Goal: Task Accomplishment & Management: Manage account settings

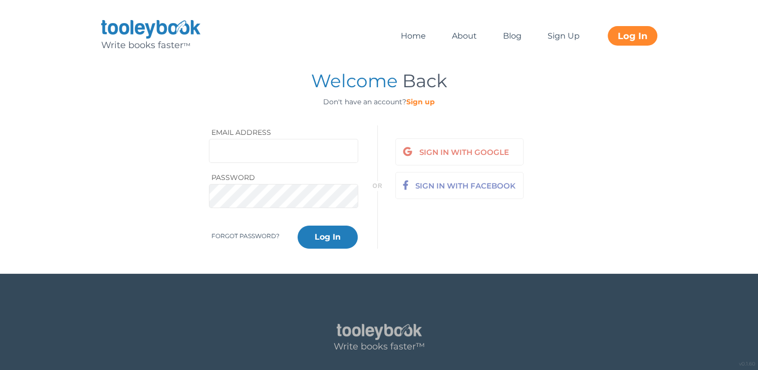
click at [319, 242] on button "Log In" at bounding box center [328, 236] width 60 height 23
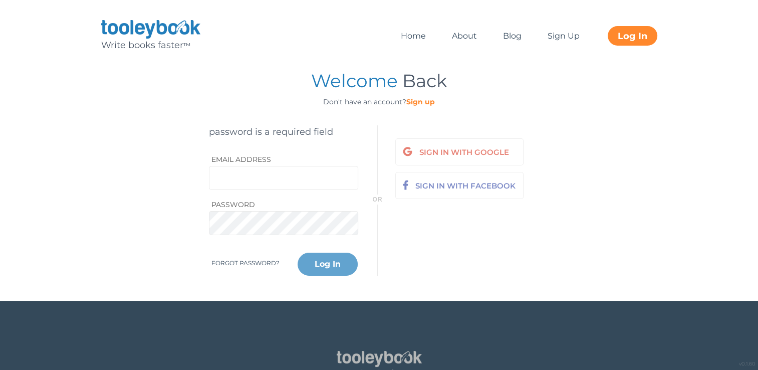
click at [273, 158] on div "Email address" at bounding box center [292, 174] width 166 height 45
click at [413, 34] on link "Home" at bounding box center [413, 36] width 41 height 20
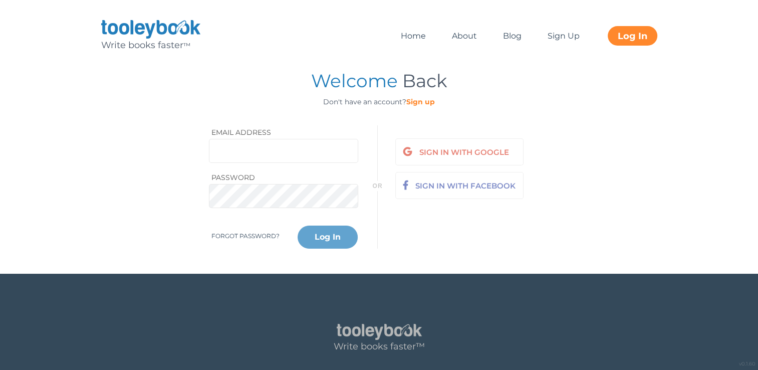
drag, startPoint x: 0, startPoint y: 0, endPoint x: 216, endPoint y: 129, distance: 251.7
click at [216, 129] on label "Email address" at bounding box center [241, 132] width 60 height 11
click at [239, 131] on label "Email address" at bounding box center [241, 132] width 60 height 11
click at [245, 132] on label "Email address" at bounding box center [241, 132] width 60 height 11
drag, startPoint x: 209, startPoint y: 127, endPoint x: 214, endPoint y: 129, distance: 5.2
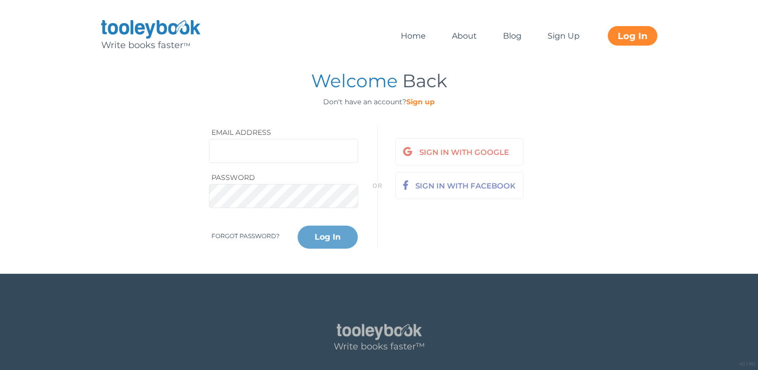
click at [210, 128] on div "Email address" at bounding box center [292, 147] width 166 height 45
click at [216, 129] on label "Email address" at bounding box center [241, 132] width 60 height 11
drag, startPoint x: 231, startPoint y: 129, endPoint x: 245, endPoint y: 131, distance: 14.2
click at [245, 131] on label "Email address" at bounding box center [241, 132] width 60 height 11
drag, startPoint x: 245, startPoint y: 131, endPoint x: 281, endPoint y: 129, distance: 36.2
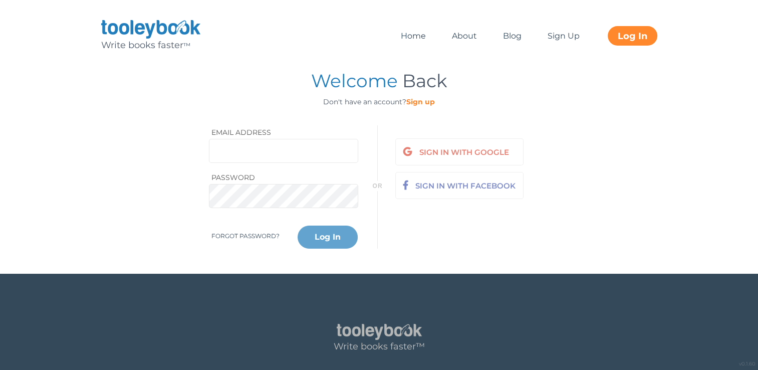
click at [281, 129] on div "Email address" at bounding box center [292, 147] width 166 height 45
drag, startPoint x: 269, startPoint y: 131, endPoint x: 202, endPoint y: 134, distance: 66.2
click at [202, 134] on div "Email address Password forgot password? Log In" at bounding box center [291, 186] width 181 height 123
drag, startPoint x: 339, startPoint y: 157, endPoint x: 333, endPoint y: 158, distance: 6.1
click at [339, 157] on input "email" at bounding box center [284, 151] width 150 height 24
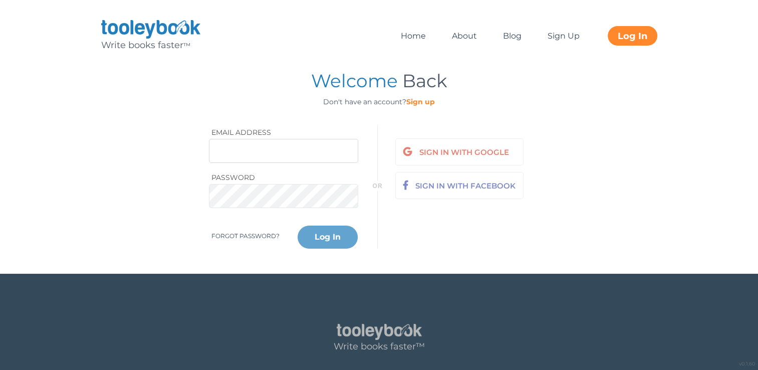
click at [219, 153] on input "email" at bounding box center [284, 151] width 150 height 24
click at [336, 152] on input "arishakhan7231@gmail.com" at bounding box center [284, 151] width 150 height 24
type input "arishapinterast222@gmail.com"
click at [271, 178] on div "Password" at bounding box center [292, 192] width 166 height 45
click at [256, 174] on div "Password" at bounding box center [292, 192] width 166 height 45
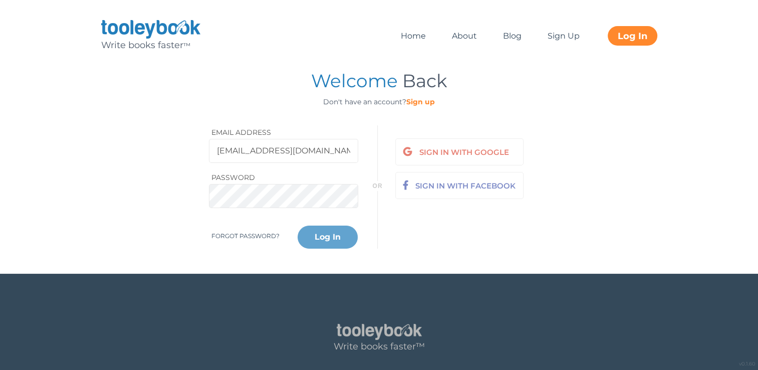
click at [264, 215] on div "forgot password? Log In" at bounding box center [291, 231] width 181 height 33
click at [451, 243] on div "or SIGN IN WITH GOOGLE SIGN IN WITH FACEBOOK" at bounding box center [478, 186] width 181 height 123
click at [325, 237] on button "Log In" at bounding box center [328, 236] width 60 height 23
click at [325, 237] on div "Email address arishapinterast222@gmail.com Password forgot password? Log In" at bounding box center [292, 186] width 166 height 123
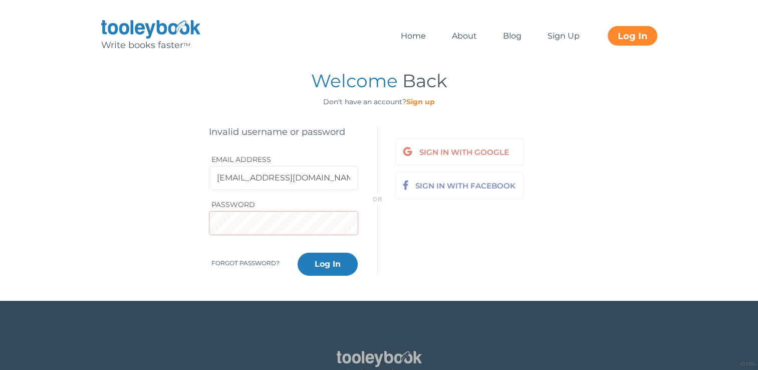
click at [332, 264] on button "Log In" at bounding box center [328, 264] width 60 height 23
click at [321, 262] on button "Log In" at bounding box center [328, 264] width 60 height 23
click at [339, 266] on button "Log In" at bounding box center [328, 264] width 60 height 23
